Goal: Use online tool/utility: Utilize a website feature to perform a specific function

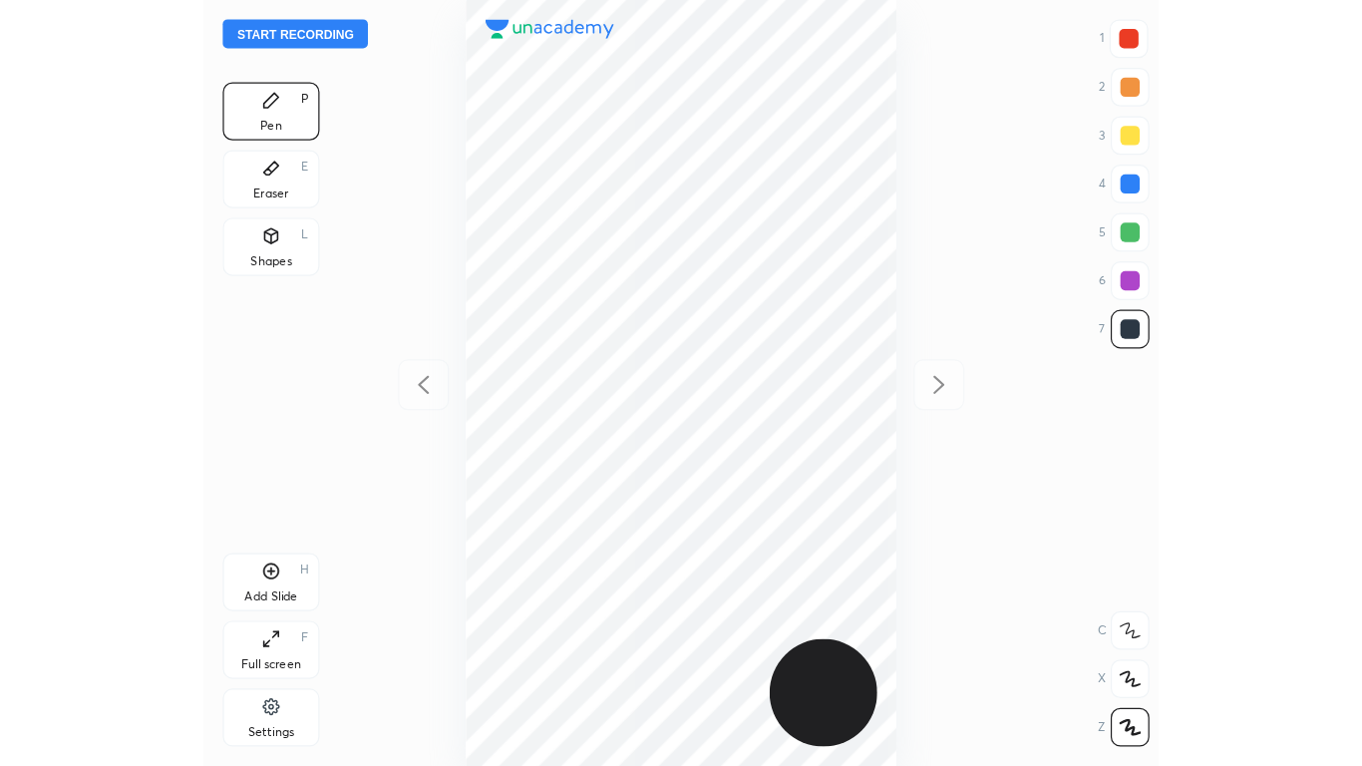
scroll to position [631, 469]
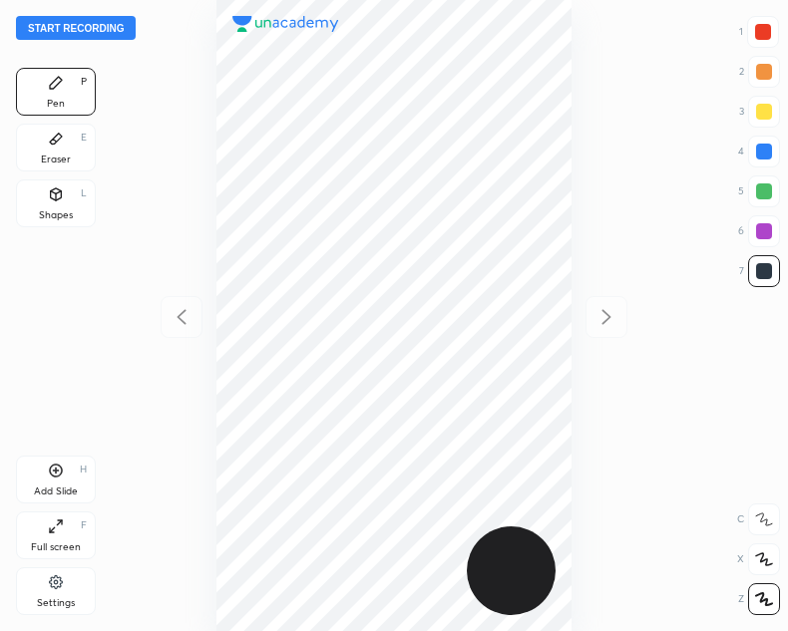
click at [61, 30] on button "Start recording" at bounding box center [76, 28] width 120 height 24
click at [68, 519] on div "Full screen F" at bounding box center [56, 536] width 80 height 48
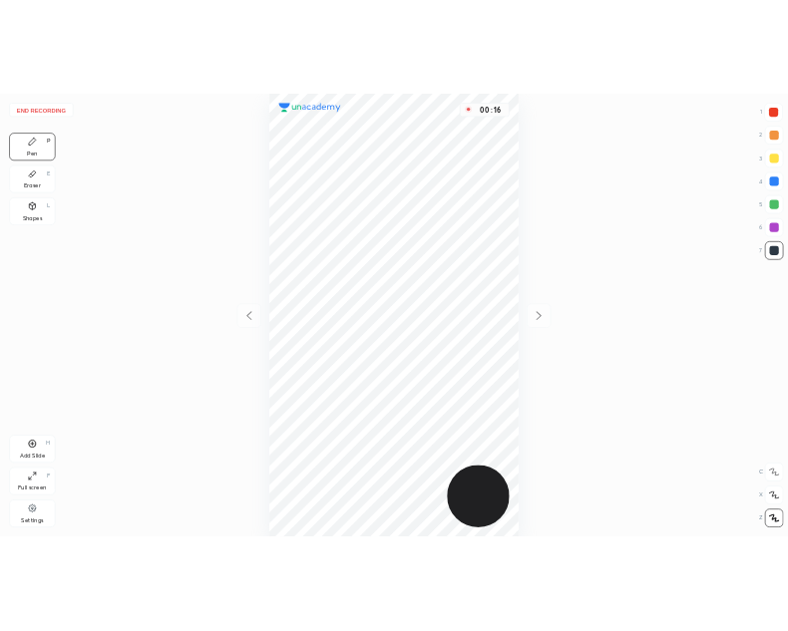
scroll to position [766, 1043]
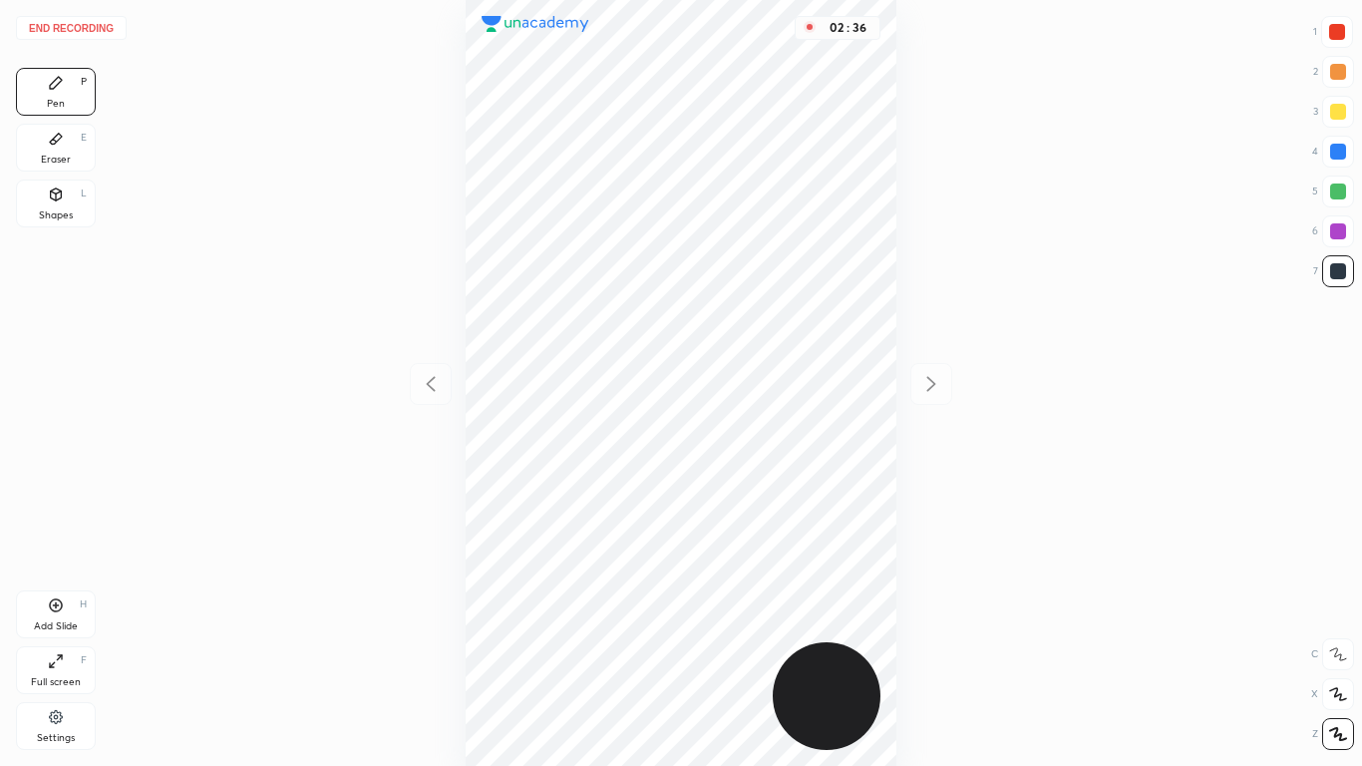
click at [64, 630] on div "Full screen" at bounding box center [56, 682] width 50 height 10
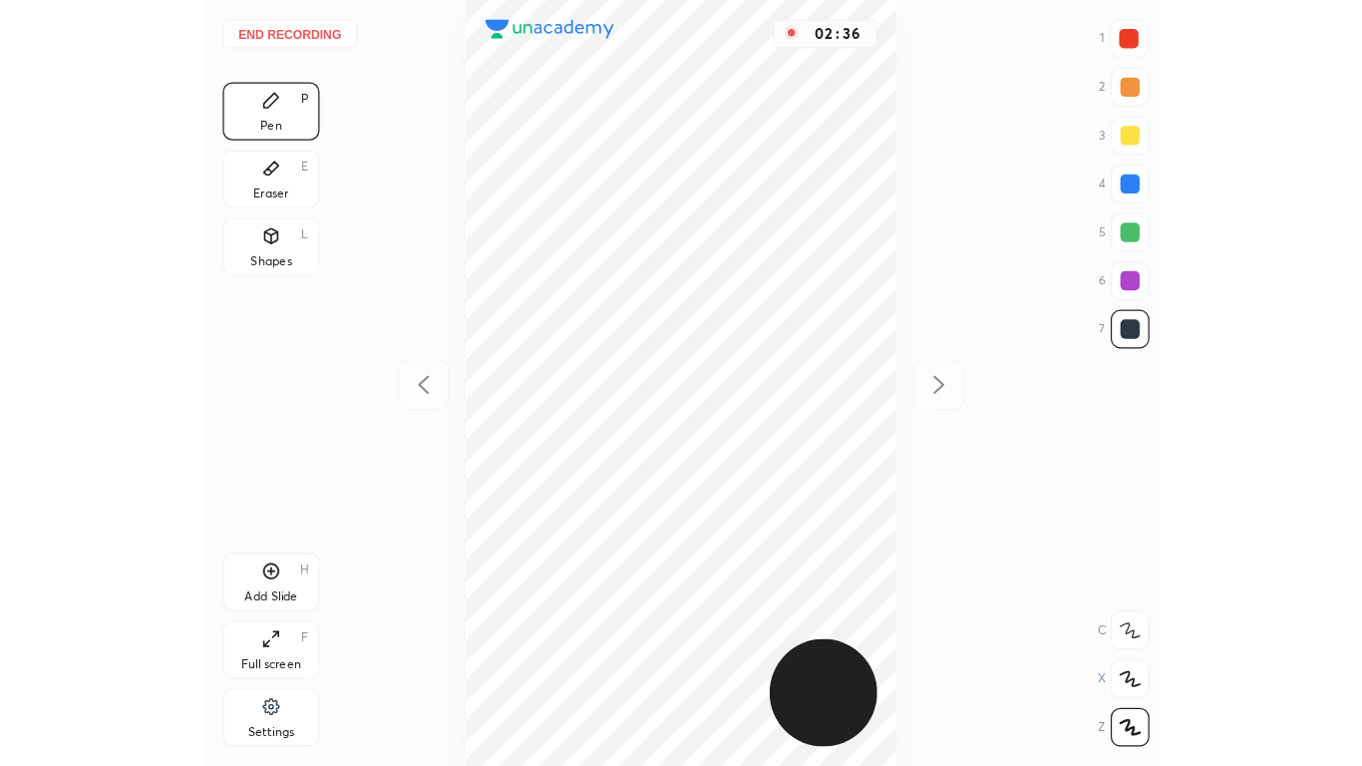
scroll to position [99077, 99240]
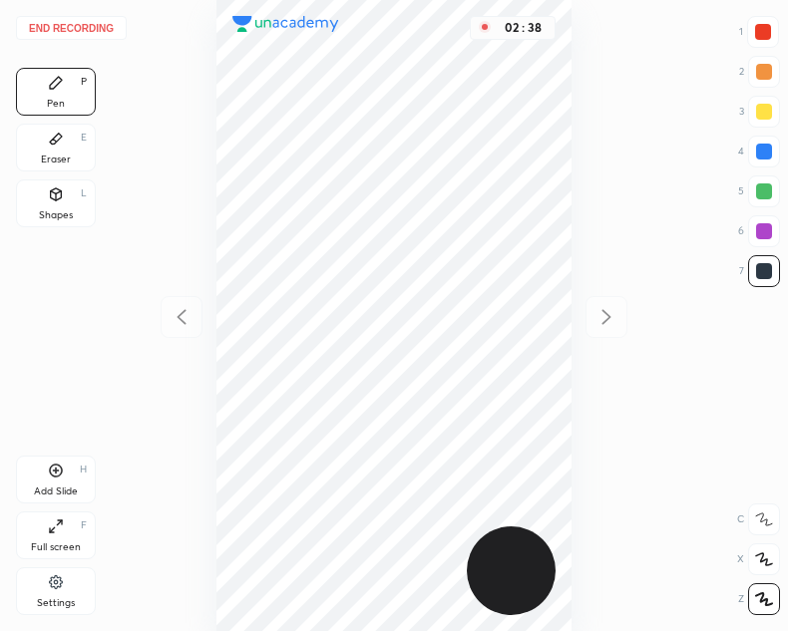
click at [44, 539] on div "Full screen F" at bounding box center [56, 536] width 80 height 48
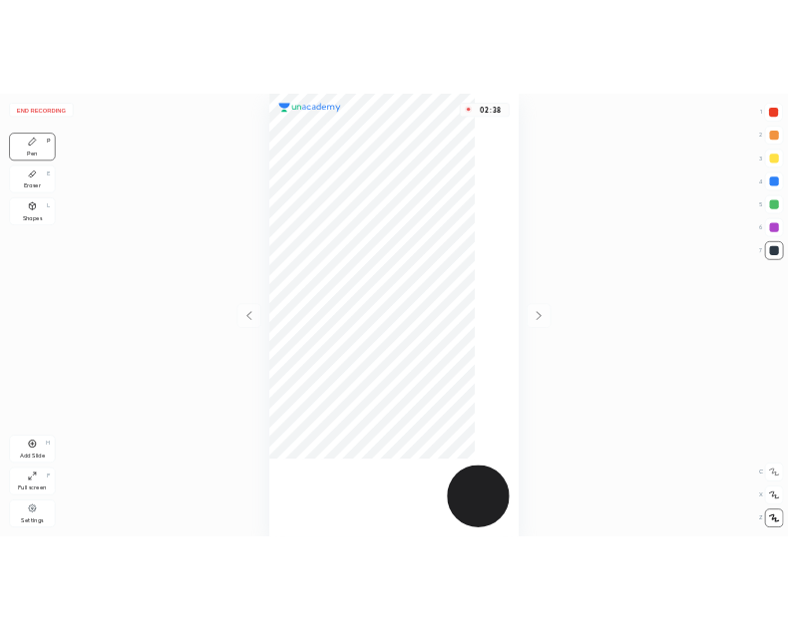
scroll to position [766, 1043]
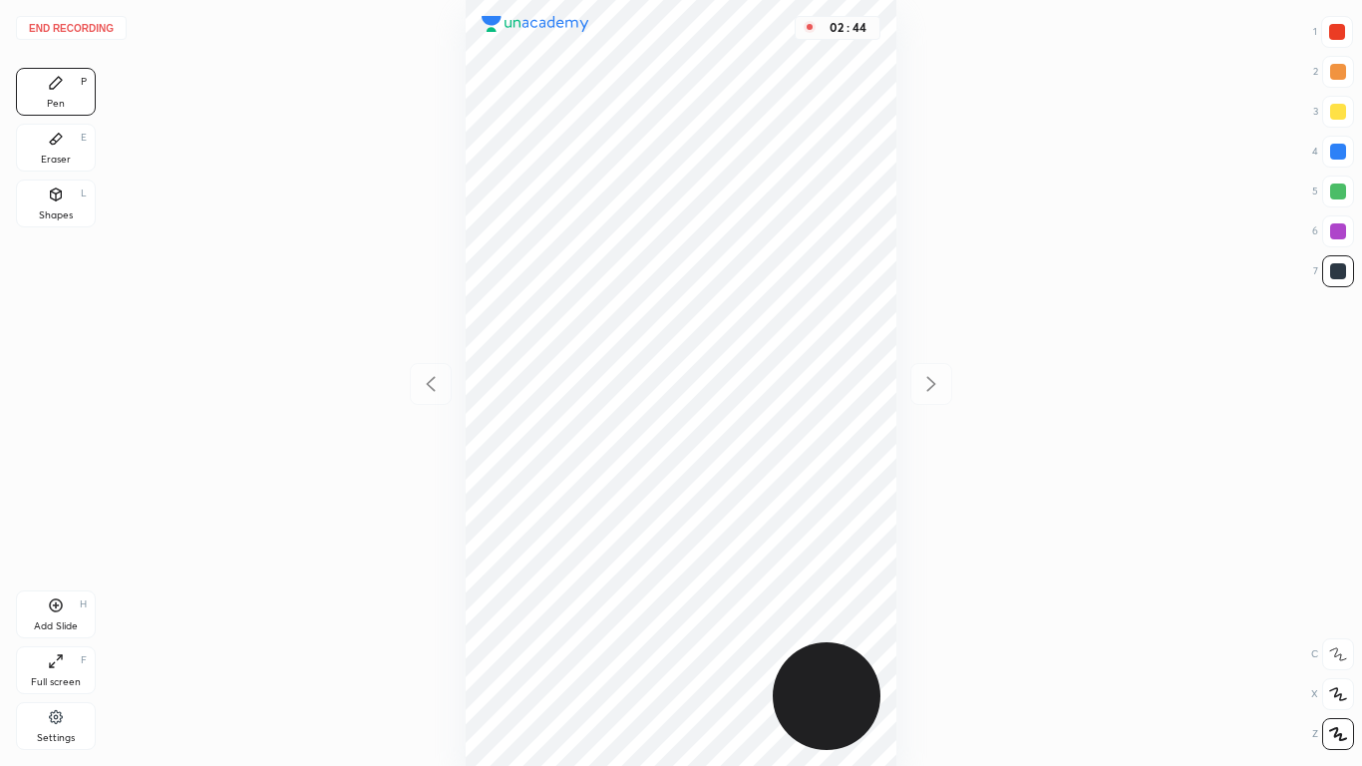
click at [63, 630] on icon at bounding box center [56, 661] width 16 height 16
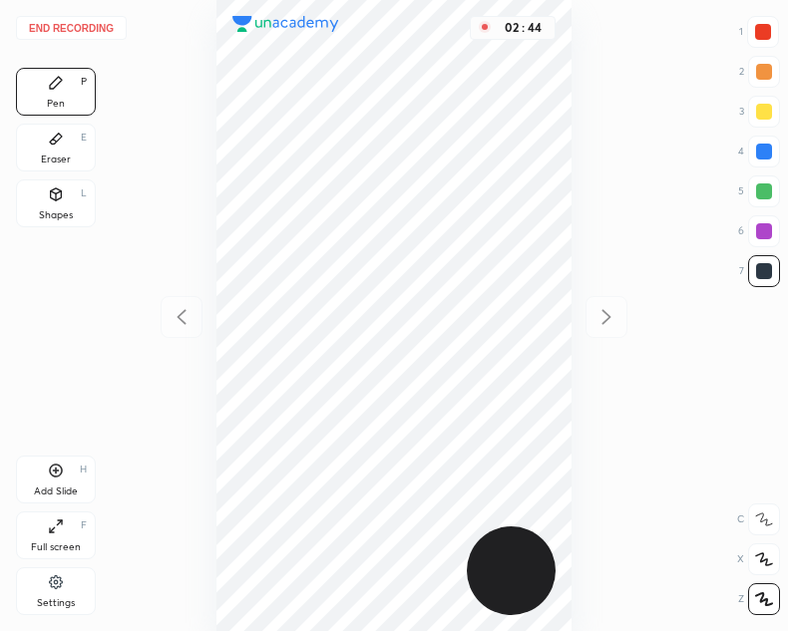
scroll to position [99077, 99240]
click at [72, 27] on button "End recording" at bounding box center [71, 28] width 111 height 24
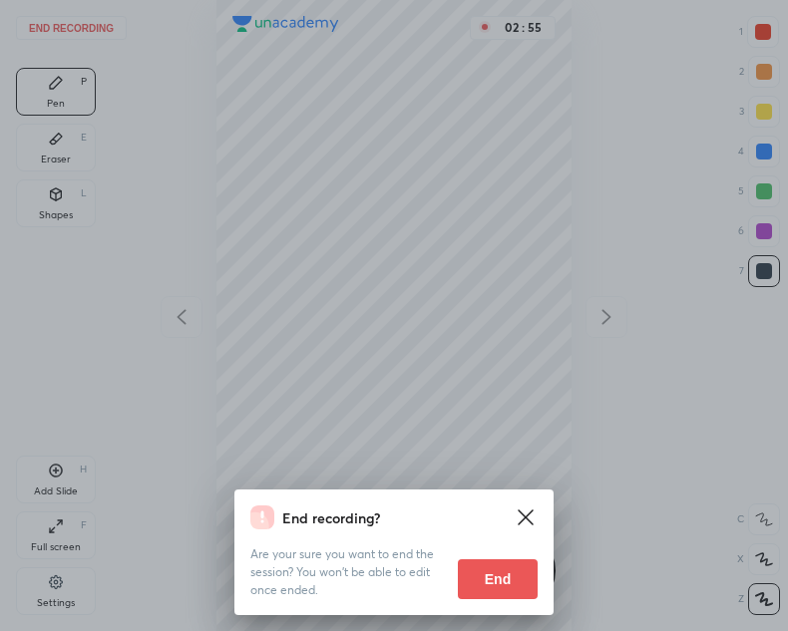
click at [499, 576] on button "End" at bounding box center [498, 579] width 80 height 40
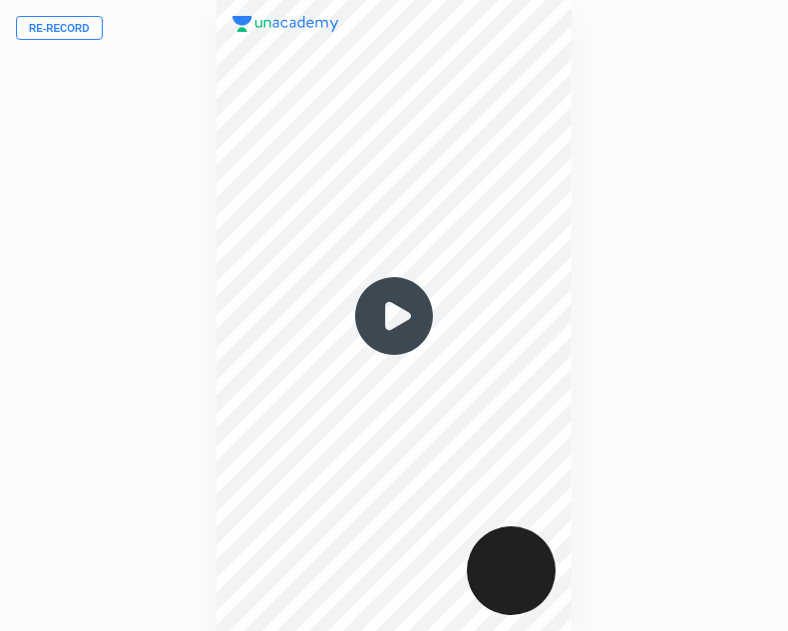
click at [397, 322] on img at bounding box center [394, 316] width 96 height 96
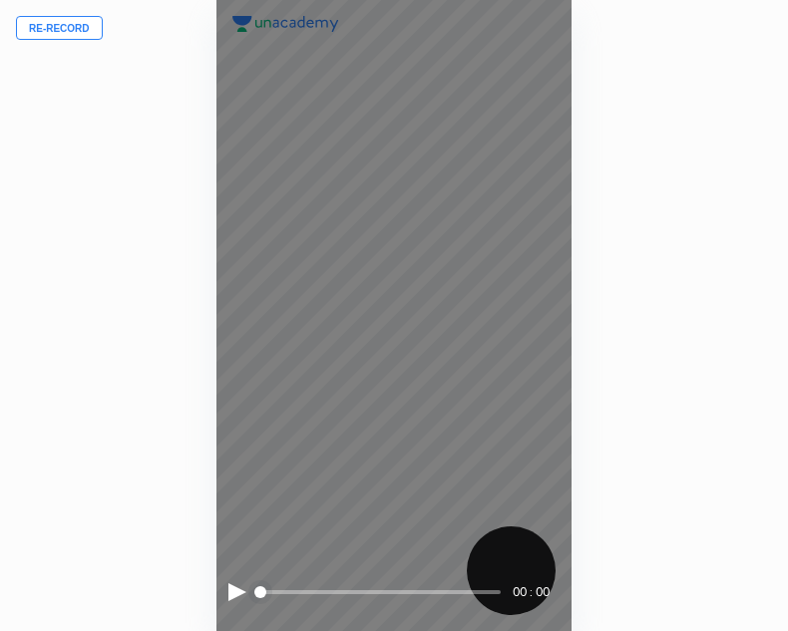
click at [232, 595] on div at bounding box center [237, 592] width 18 height 18
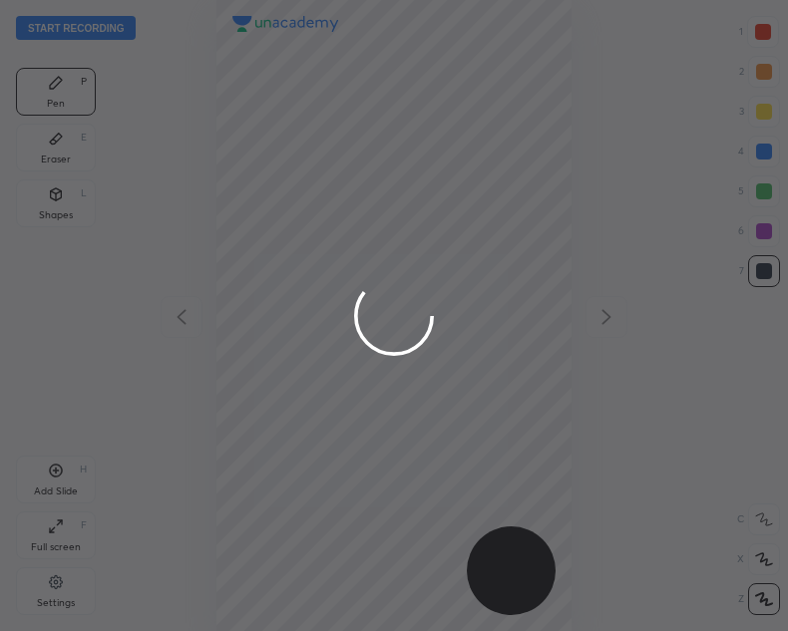
scroll to position [631, 469]
